Goal: Find specific page/section: Find specific page/section

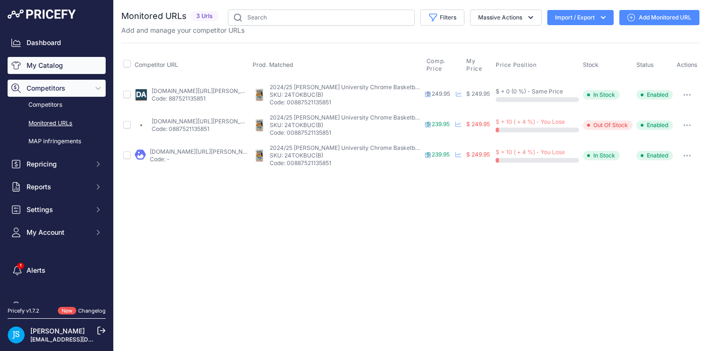
click at [49, 64] on link "My Catalog" at bounding box center [57, 65] width 98 height 17
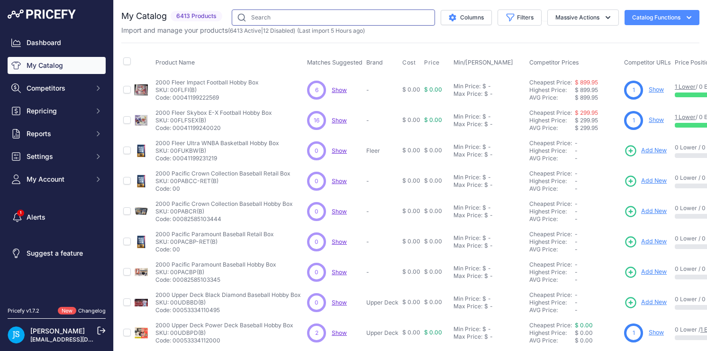
click at [321, 19] on input "text" at bounding box center [333, 17] width 203 height 16
paste input "2020/21 Panini Immaculate Basketball Hobby Box"
type input "2020/21 Panini Immaculate Basketball Hobby Box"
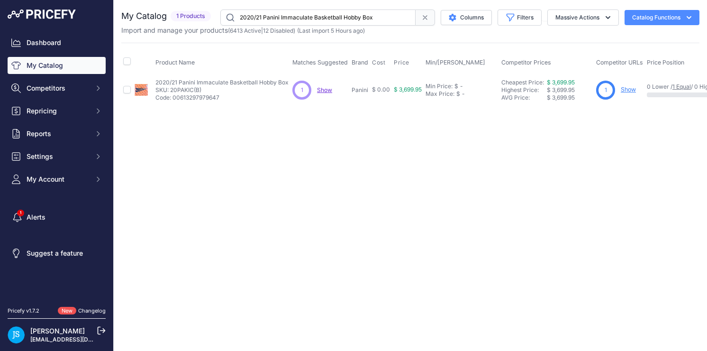
click at [626, 91] on link "Show" at bounding box center [628, 89] width 15 height 7
